Goal: Task Accomplishment & Management: Manage account settings

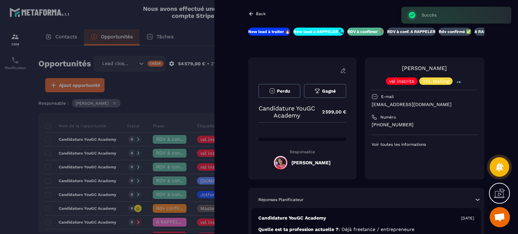
scroll to position [760, 0]
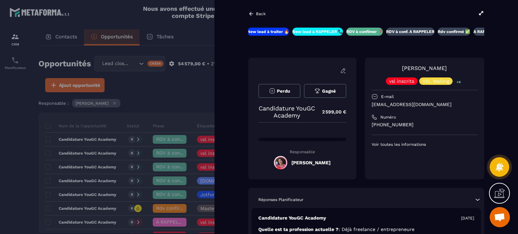
click at [259, 13] on p "Back" at bounding box center [261, 13] width 10 height 5
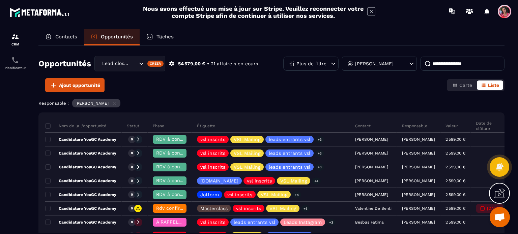
click at [78, 35] on div "Contacts" at bounding box center [60, 37] width 45 height 16
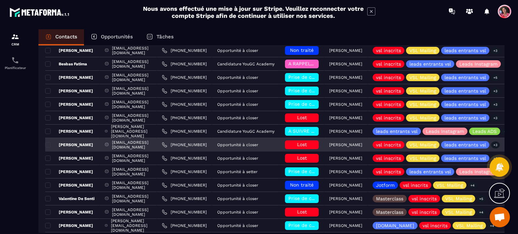
scroll to position [101, 0]
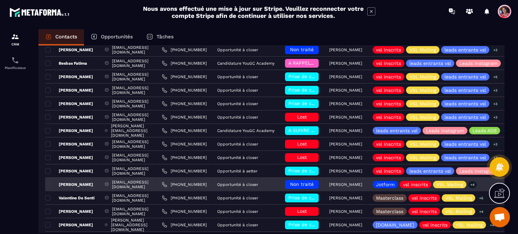
click at [313, 184] on span "Non traité" at bounding box center [302, 184] width 24 height 5
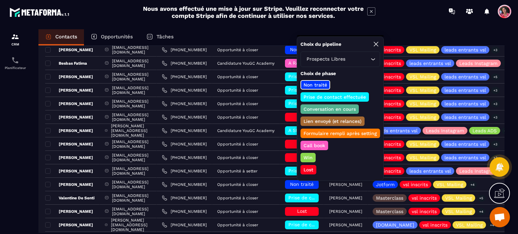
click at [347, 97] on p "Prise de contact effectuée" at bounding box center [334, 97] width 64 height 7
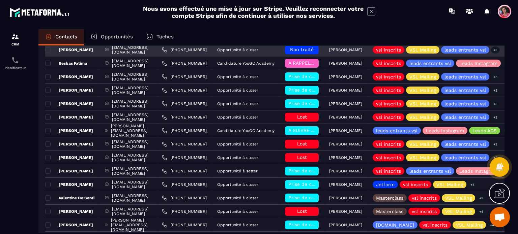
click at [157, 47] on div "[EMAIL_ADDRESS][DOMAIN_NAME]" at bounding box center [128, 49] width 57 height 13
click at [313, 50] on span "Non traité" at bounding box center [302, 49] width 24 height 5
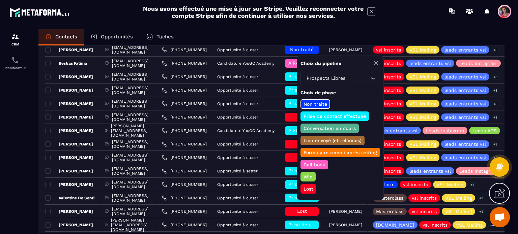
click at [326, 114] on p "Prise de contact effectuée" at bounding box center [334, 116] width 64 height 7
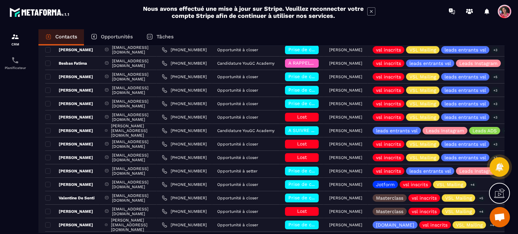
click at [118, 39] on p "Opportunités" at bounding box center [117, 37] width 32 height 6
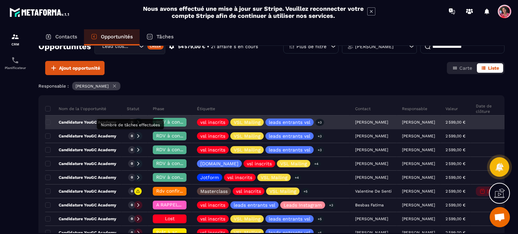
scroll to position [34, 0]
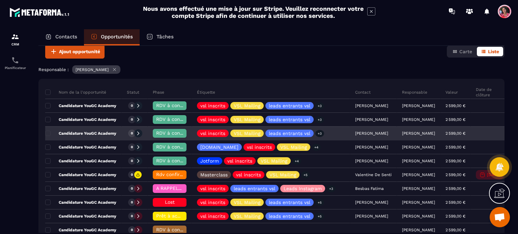
click at [174, 130] on span "RDV à confimer ❓" at bounding box center [177, 132] width 43 height 5
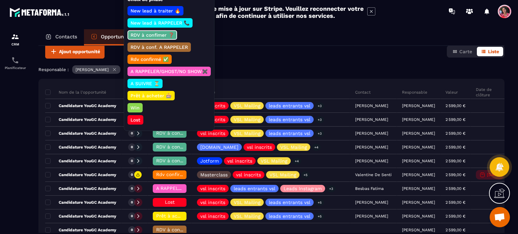
click at [157, 55] on div "Rdv confirmé ✅" at bounding box center [149, 59] width 44 height 9
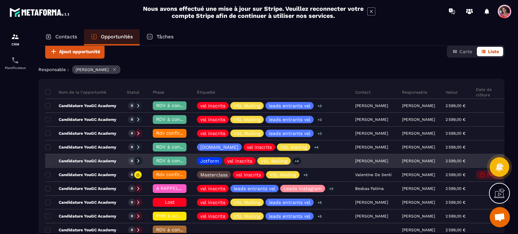
click at [94, 162] on p "Candidature YouGC Academy" at bounding box center [80, 160] width 71 height 5
